Goal: Information Seeking & Learning: Learn about a topic

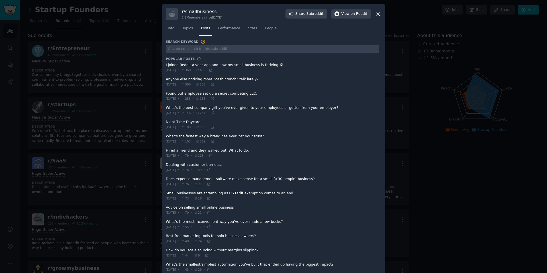
scroll to position [175, 0]
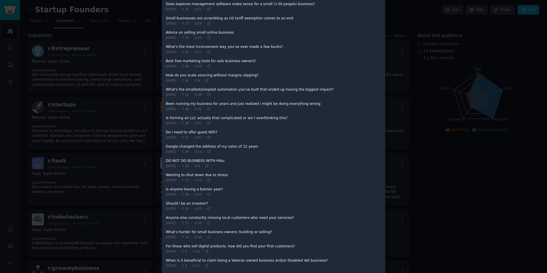
click at [136, 30] on div at bounding box center [273, 136] width 547 height 273
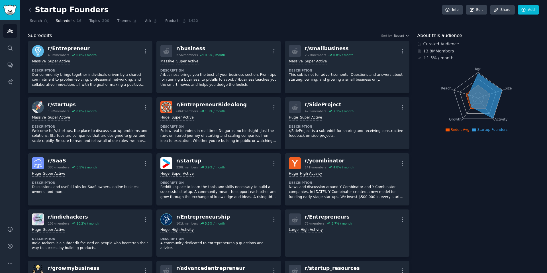
click at [33, 12] on link at bounding box center [31, 9] width 7 height 9
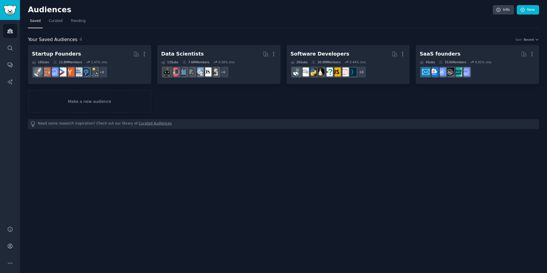
click at [228, 25] on nav "Saved Curated Trending" at bounding box center [283, 23] width 511 height 12
click at [54, 23] on span "Curated" at bounding box center [56, 21] width 14 height 5
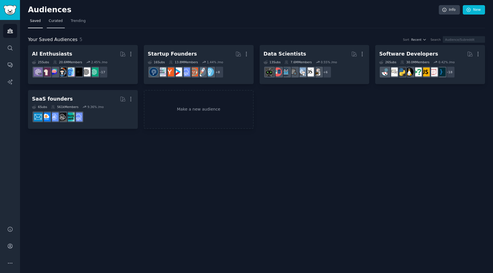
click at [54, 27] on link "Curated" at bounding box center [56, 23] width 18 height 12
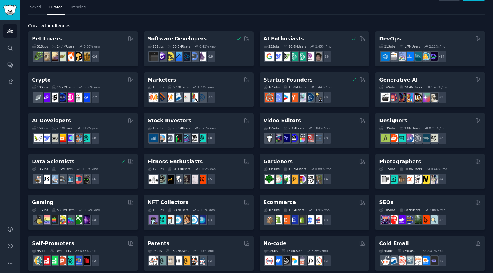
scroll to position [15, 0]
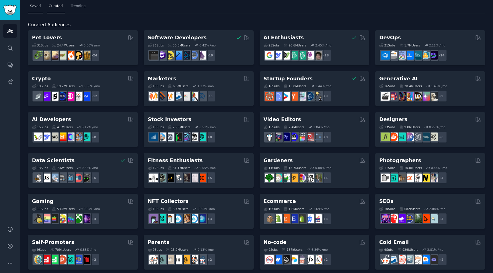
click at [41, 9] on link "Saved" at bounding box center [35, 8] width 15 height 12
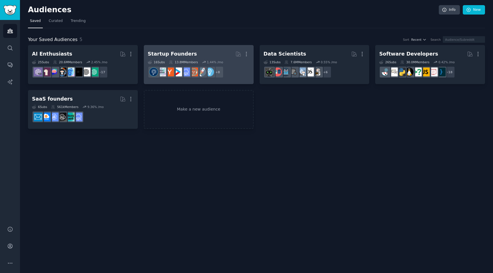
click at [218, 55] on h2 "Startup Founders More" at bounding box center [199, 54] width 102 height 10
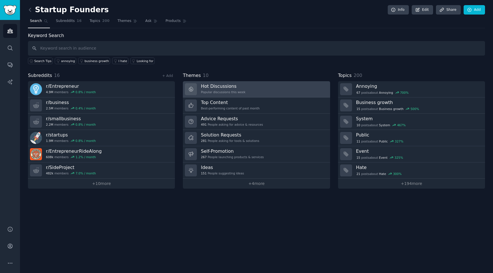
click at [264, 92] on link "Hot Discussions Popular discussions this week" at bounding box center [256, 89] width 147 height 16
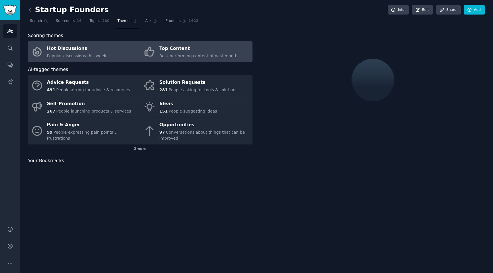
click at [184, 54] on span "Best-performing content of past month" at bounding box center [198, 56] width 78 height 5
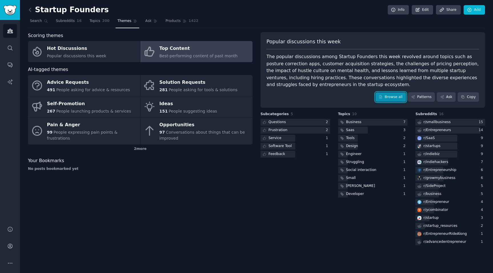
click at [390, 97] on link "Browse all" at bounding box center [390, 97] width 31 height 10
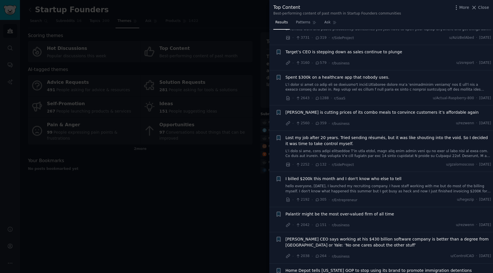
scroll to position [75, 0]
